Goal: Task Accomplishment & Management: Manage account settings

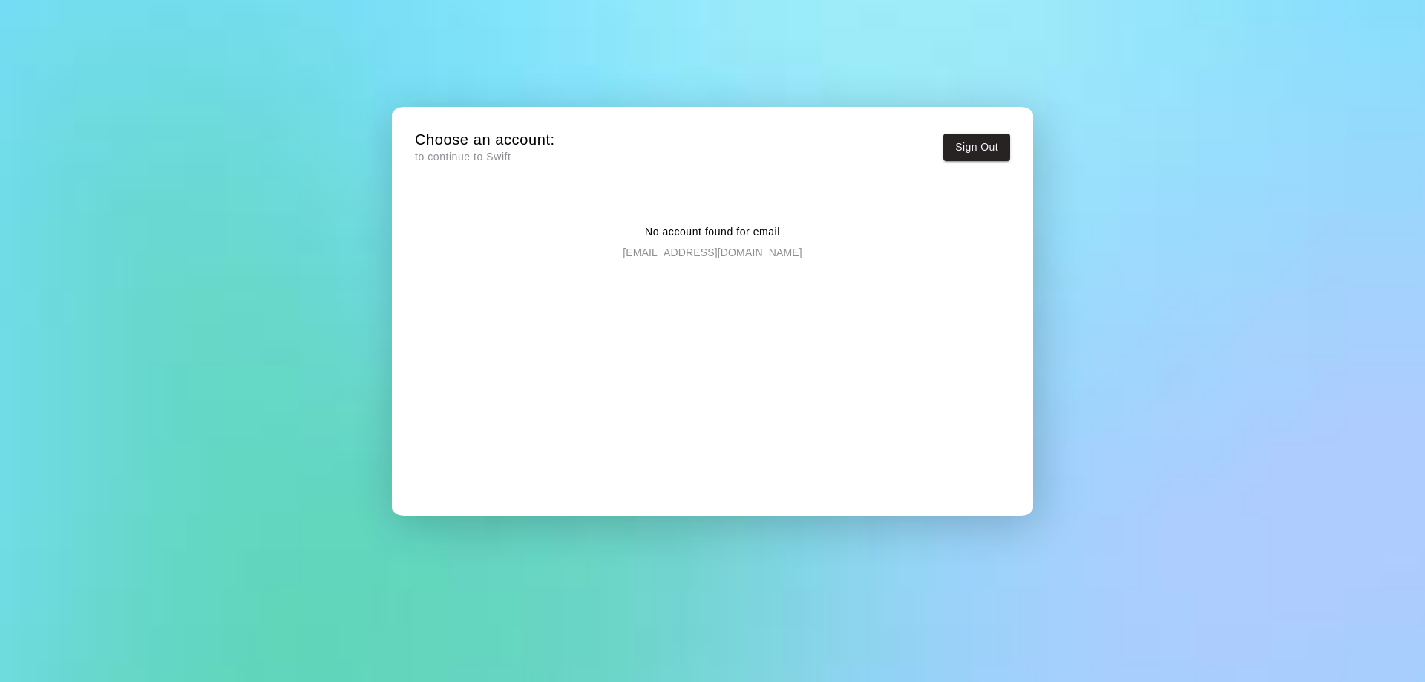
click at [450, 147] on h5 "Choose an account:" at bounding box center [485, 140] width 140 height 20
click at [695, 248] on p "[EMAIL_ADDRESS][DOMAIN_NAME]" at bounding box center [712, 250] width 179 height 20
click at [695, 257] on p "[EMAIL_ADDRESS][DOMAIN_NAME]" at bounding box center [712, 250] width 179 height 20
click at [687, 241] on p "[EMAIL_ADDRESS][DOMAIN_NAME]" at bounding box center [712, 250] width 179 height 20
click at [973, 136] on button "Sign Out" at bounding box center [977, 147] width 67 height 27
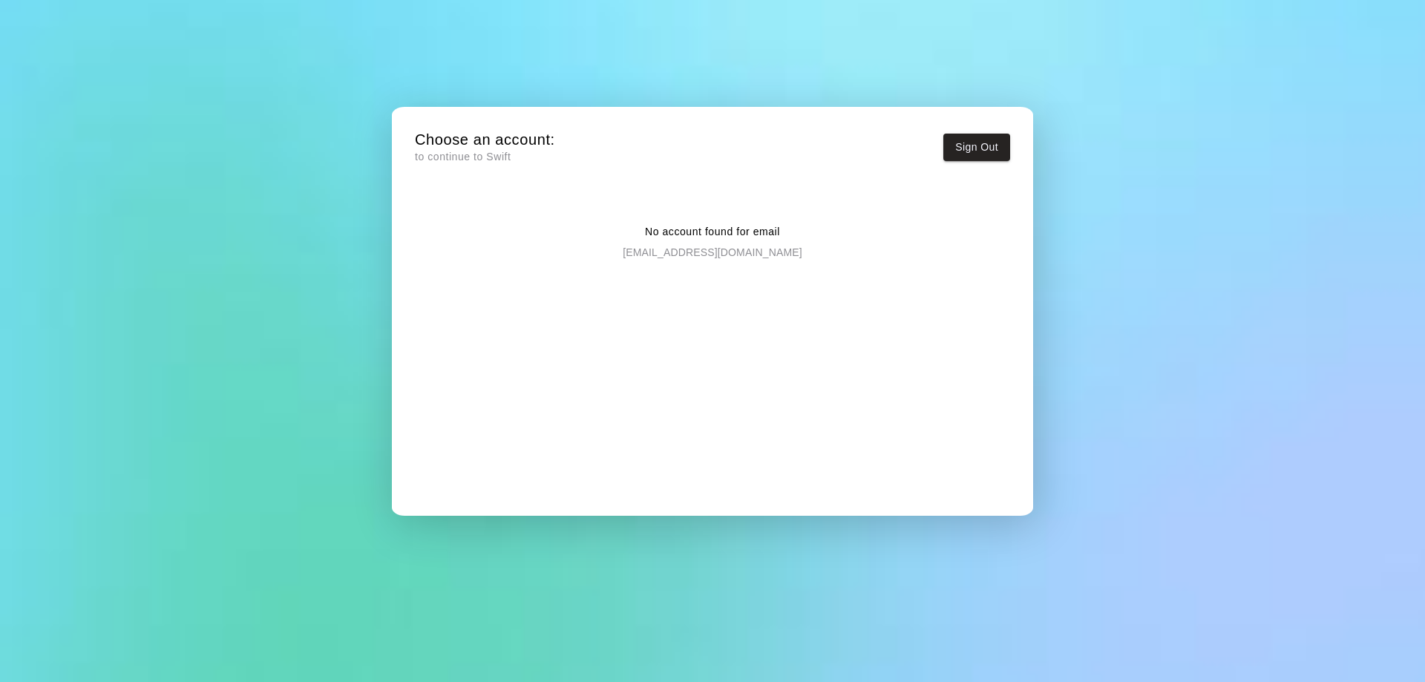
click at [711, 257] on p "[EMAIL_ADDRESS][DOMAIN_NAME]" at bounding box center [712, 250] width 179 height 20
click at [703, 362] on div "No account found for email zhao8018@gmail.com" at bounding box center [712, 354] width 595 height 309
click at [984, 148] on button "Sign Out" at bounding box center [977, 147] width 67 height 27
